Goal: Task Accomplishment & Management: Manage account settings

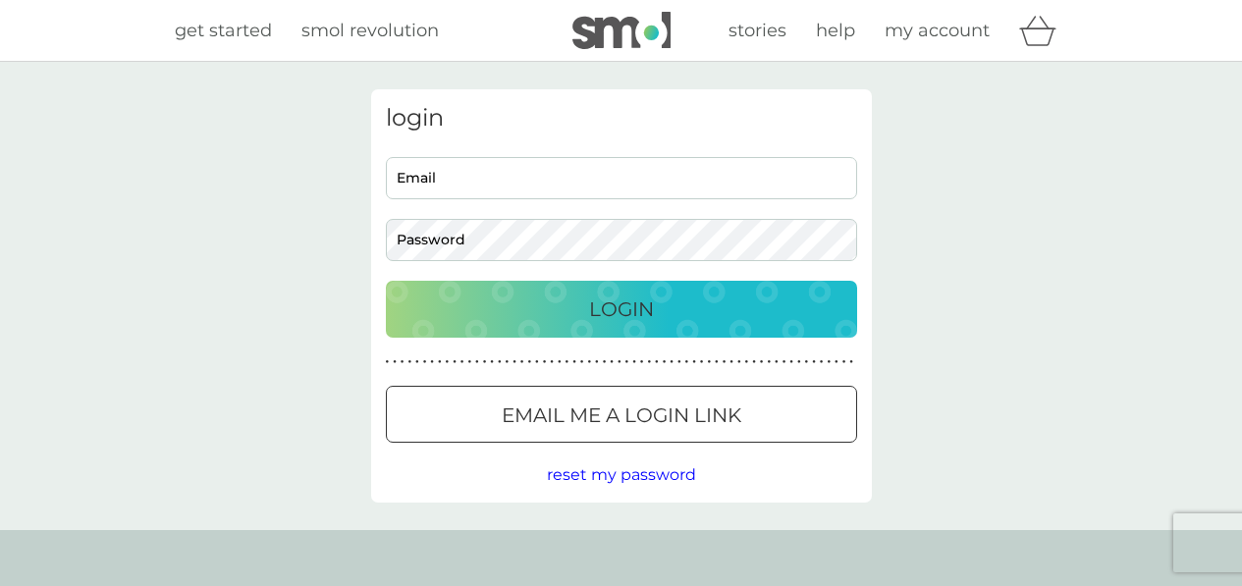
type input "louisejkenyon@aol.com"
click at [621, 315] on p "Login" at bounding box center [621, 309] width 65 height 31
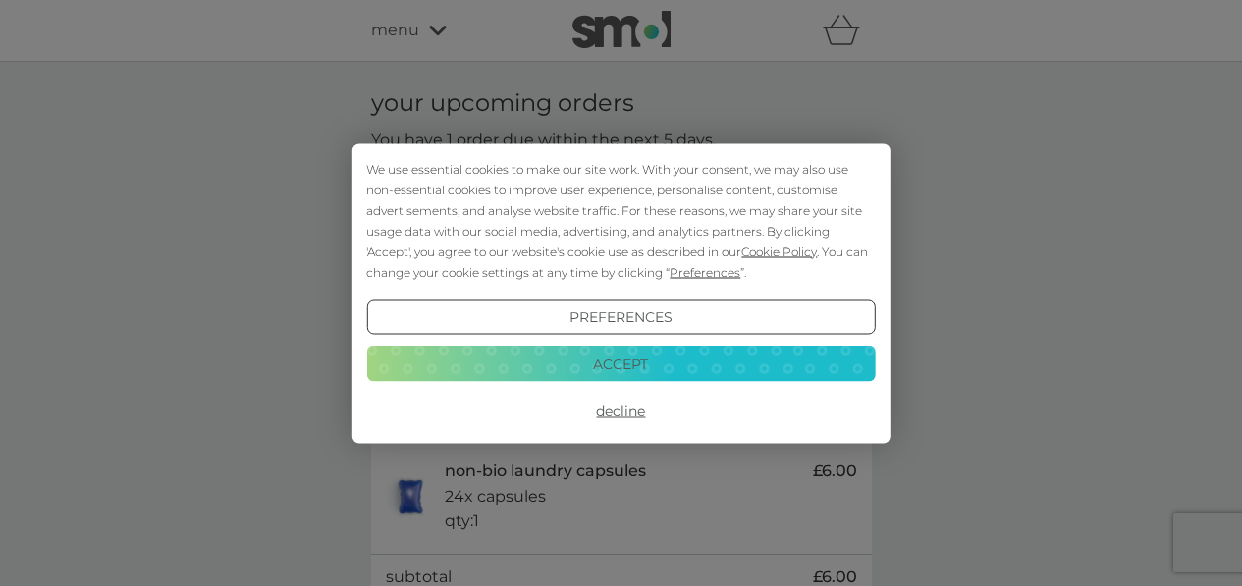
click at [620, 373] on button "Accept" at bounding box center [620, 364] width 509 height 35
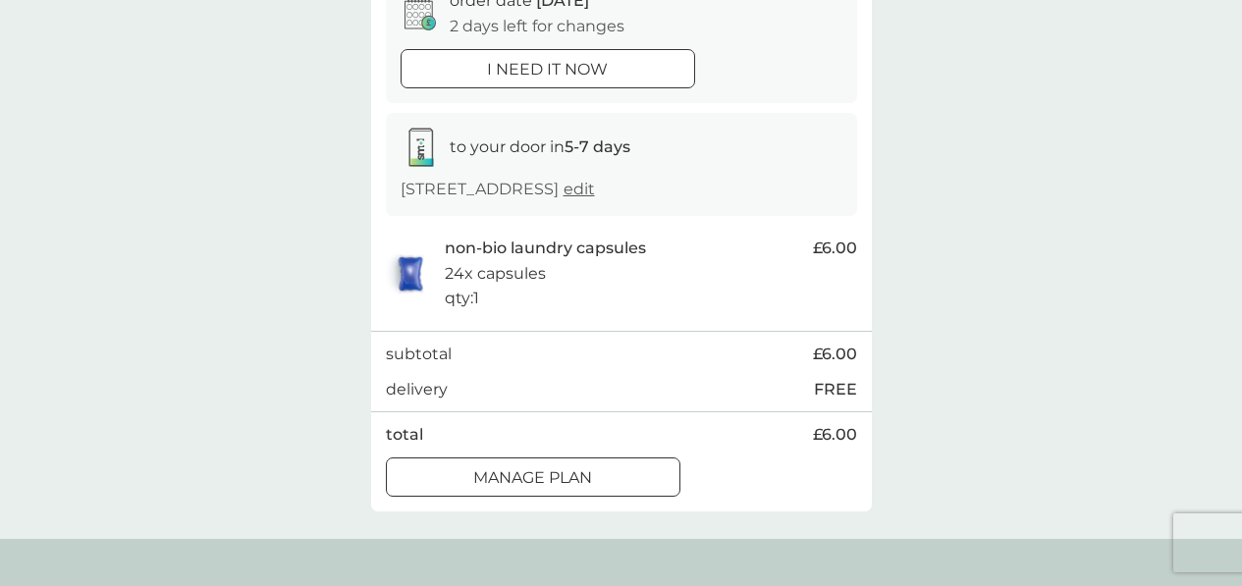
scroll to position [315, 0]
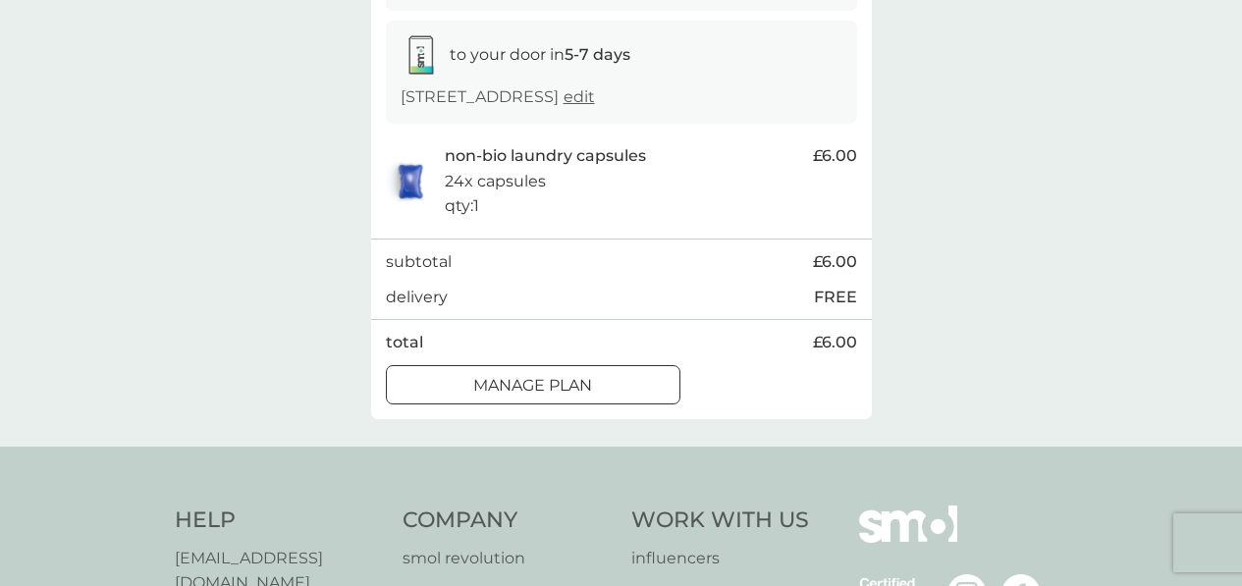
click at [465, 380] on div "Manage plan" at bounding box center [533, 386] width 293 height 26
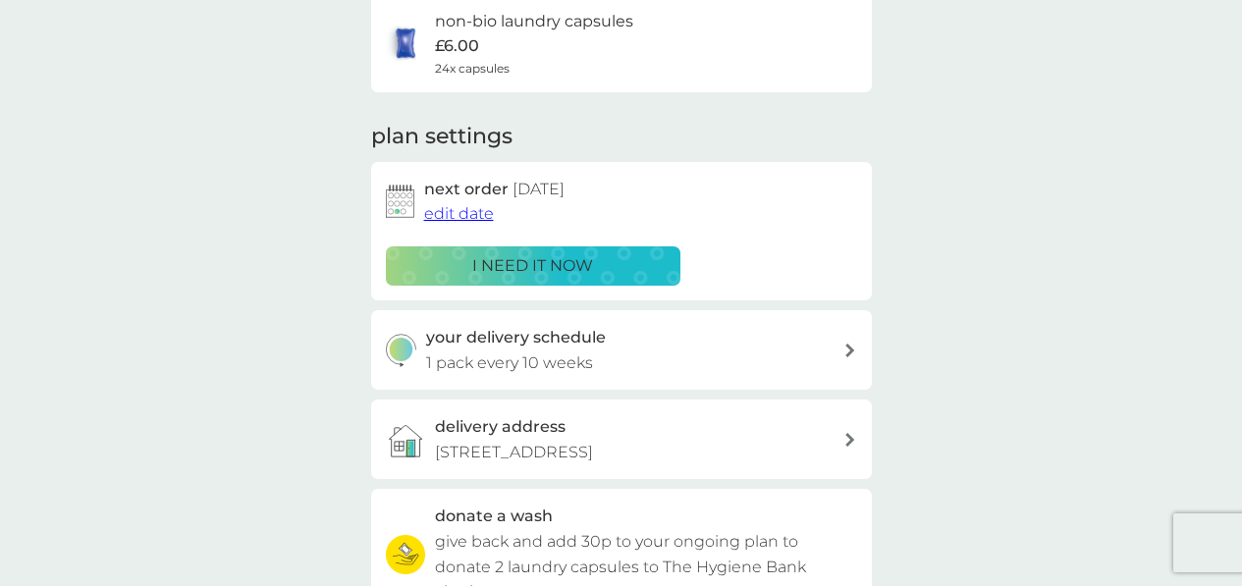
scroll to position [91, 0]
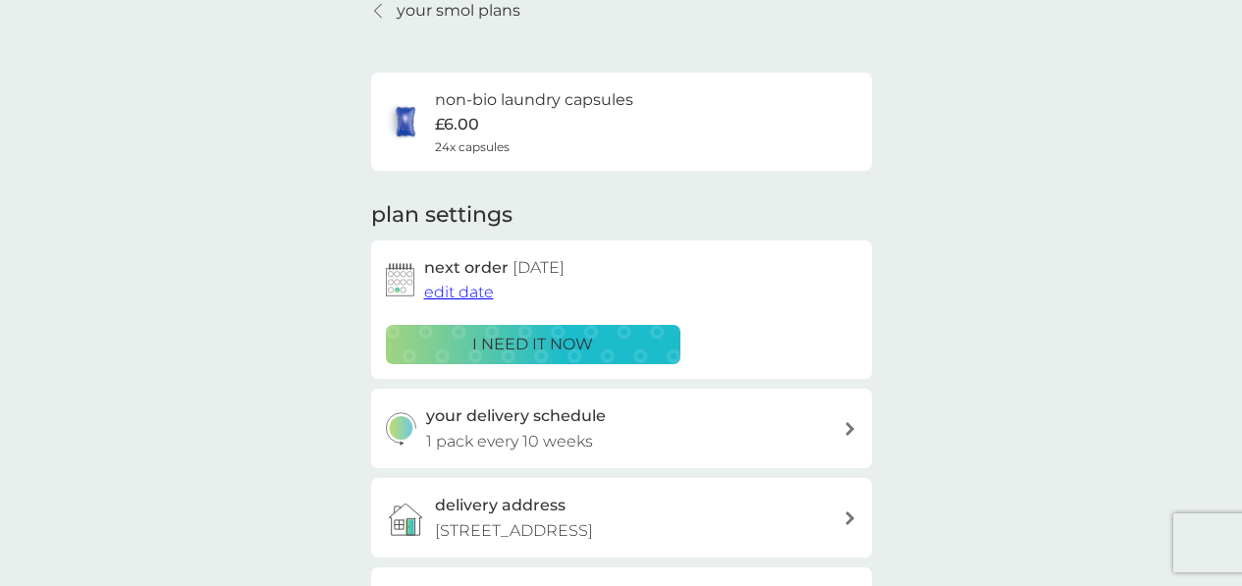
click at [455, 292] on span "edit date" at bounding box center [459, 292] width 70 height 19
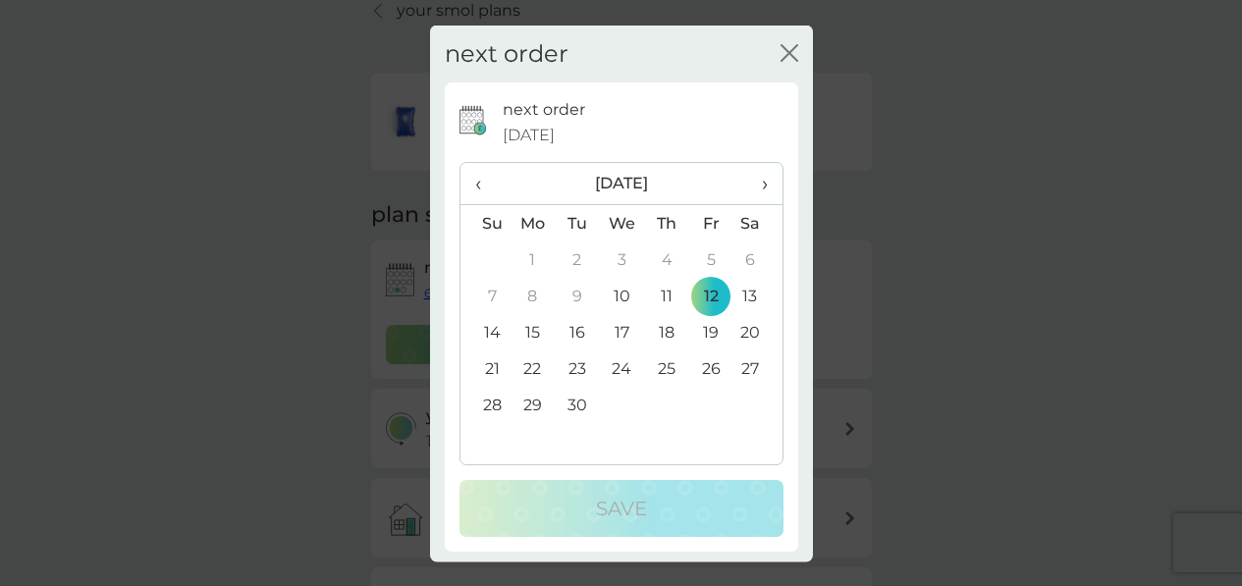
click at [747, 181] on span "›" at bounding box center [757, 183] width 20 height 41
click at [701, 260] on td "3" at bounding box center [710, 260] width 44 height 36
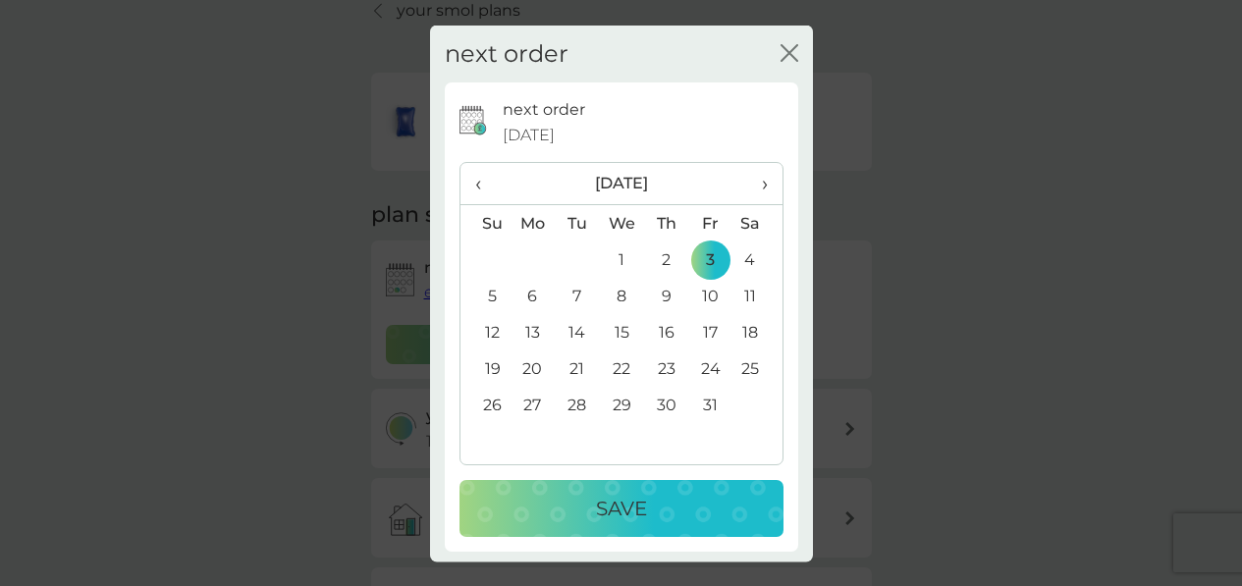
click at [597, 506] on p "Save" at bounding box center [621, 508] width 51 height 31
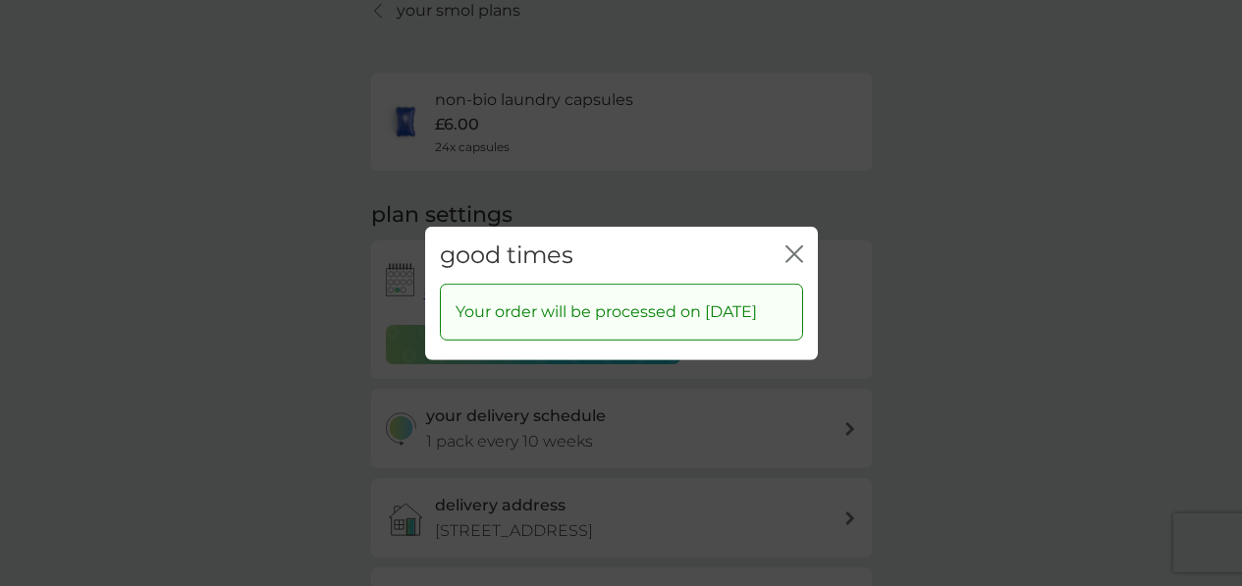
click at [794, 245] on icon "close" at bounding box center [798, 253] width 8 height 16
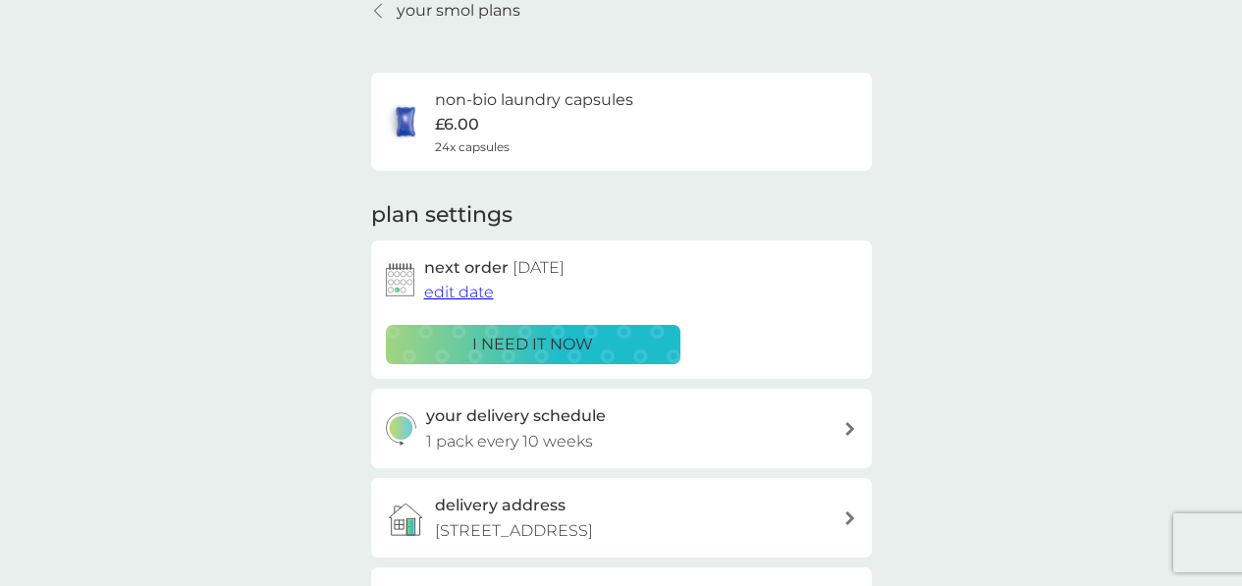
click at [476, 14] on p "your smol plans" at bounding box center [459, 11] width 124 height 26
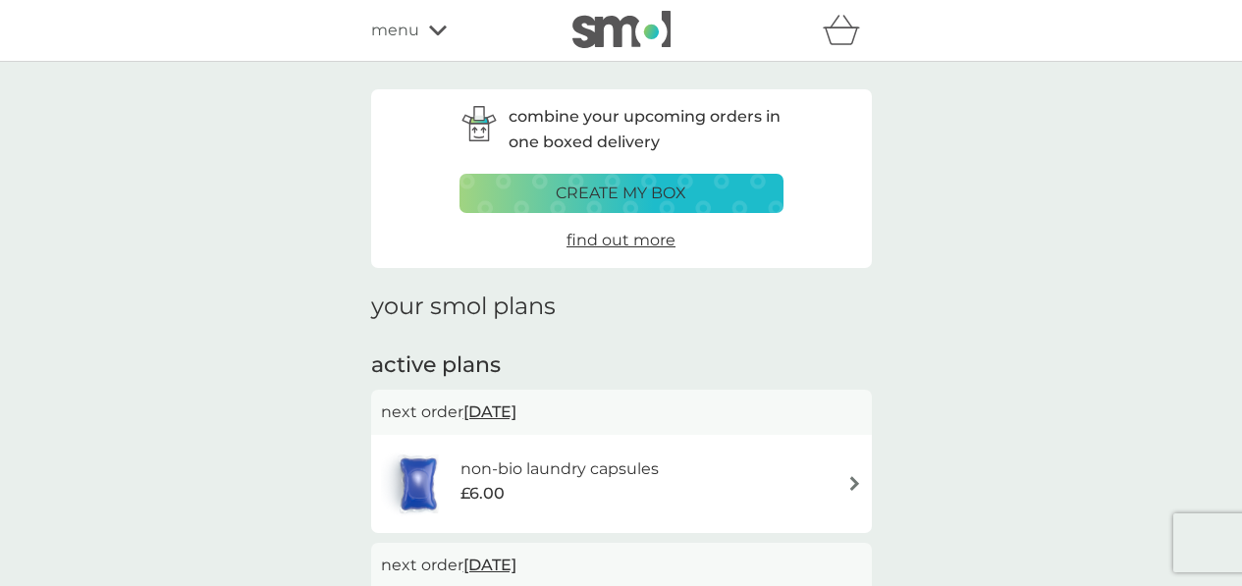
click at [435, 30] on icon at bounding box center [438, 31] width 18 height 12
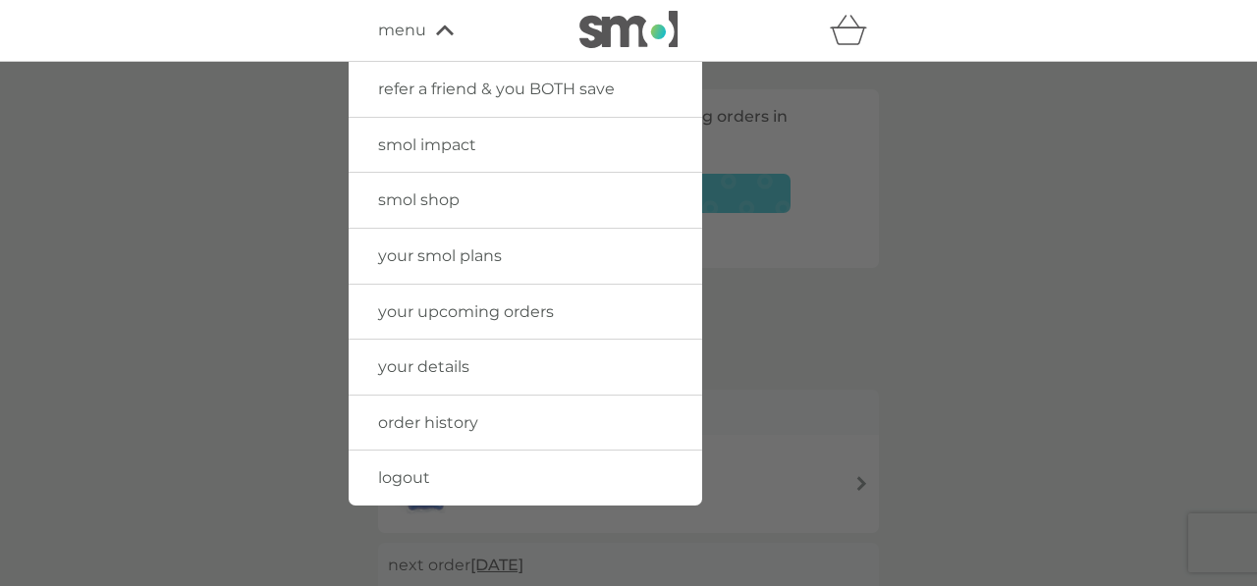
click at [397, 478] on span "logout" at bounding box center [404, 477] width 52 height 19
